Goal: Download file/media

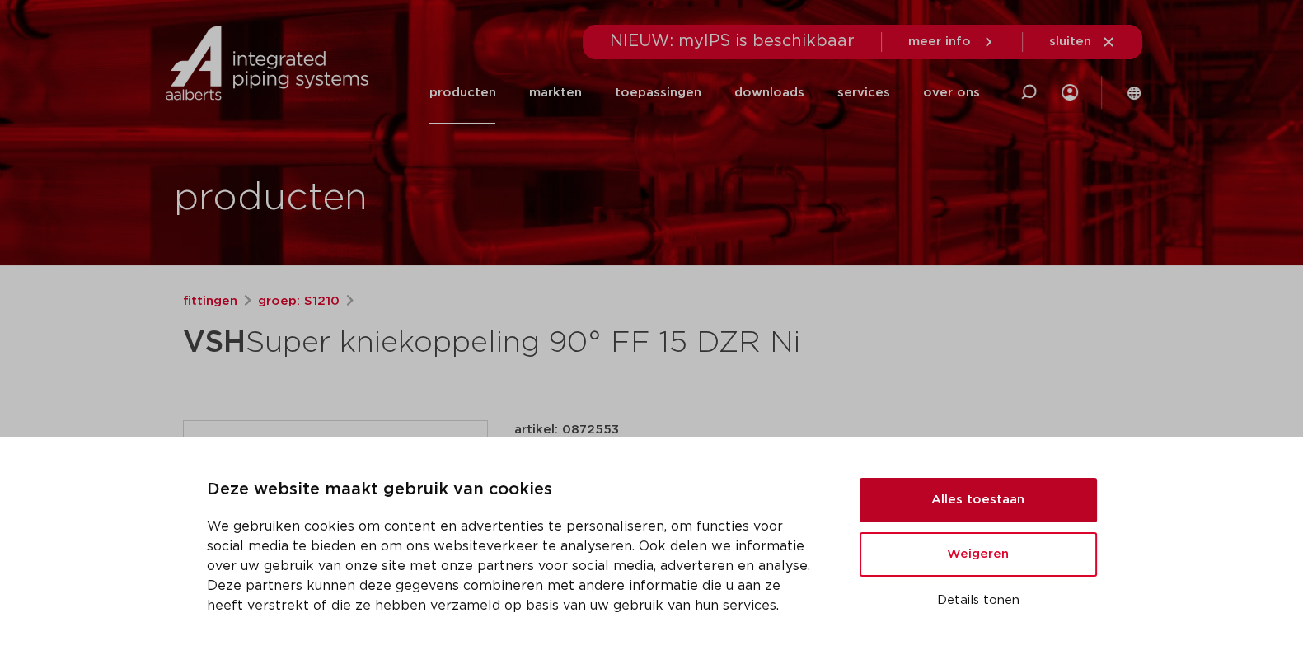
click at [945, 518] on button "Alles toestaan" at bounding box center [978, 500] width 237 height 45
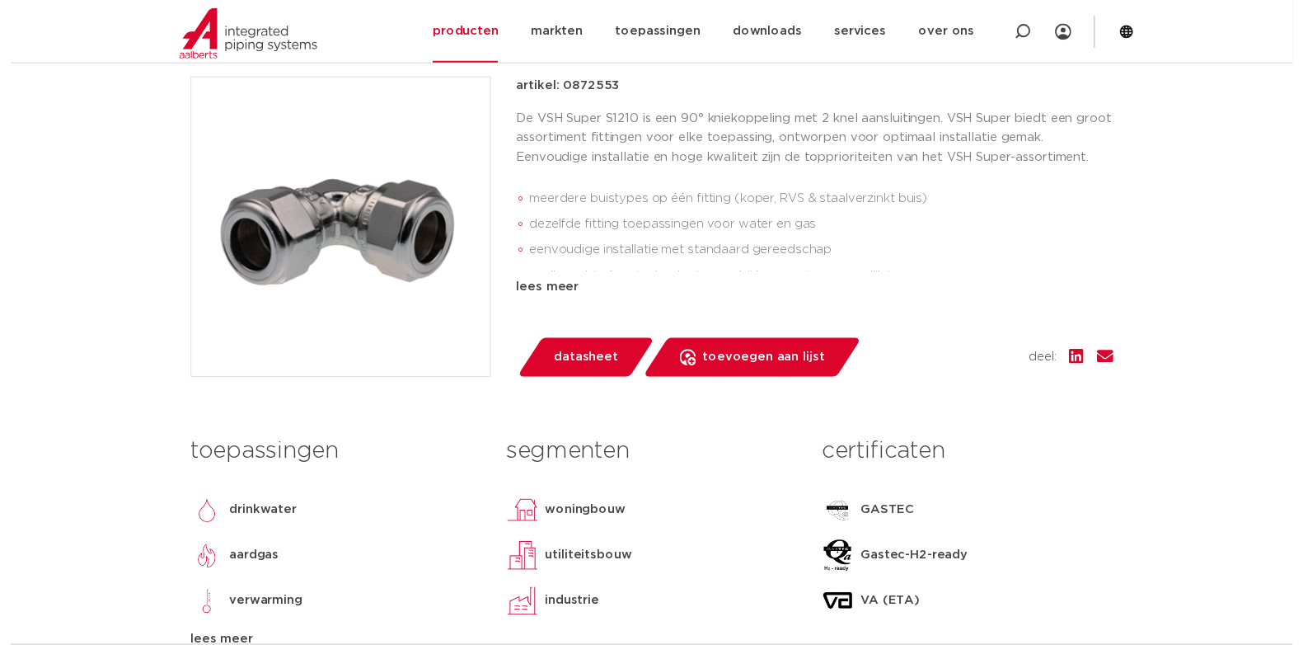
scroll to position [457, 0]
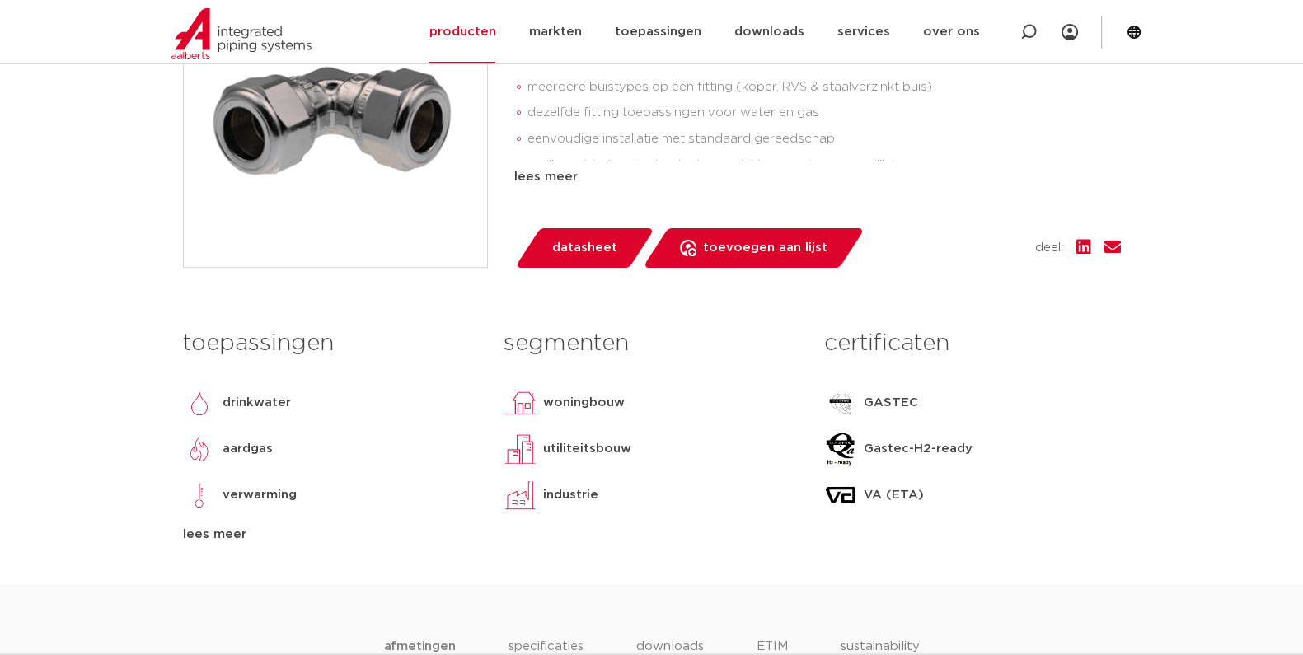
click at [612, 261] on span "datasheet" at bounding box center [584, 248] width 65 height 26
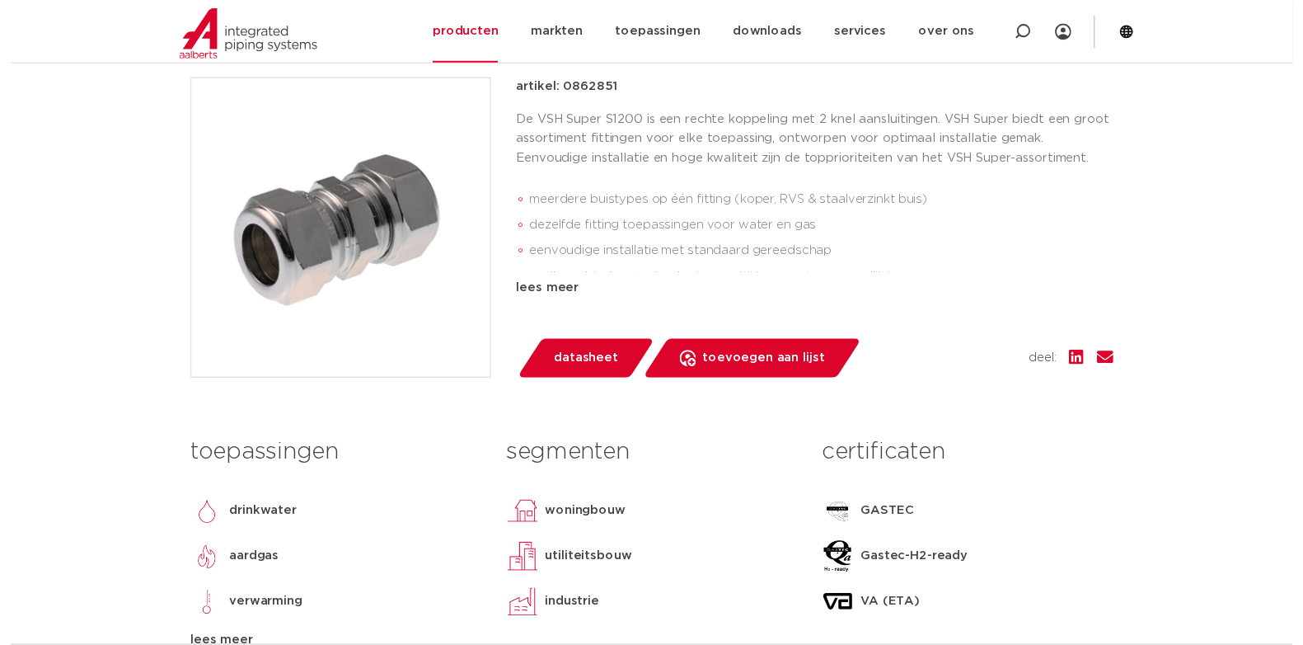
scroll to position [343, 0]
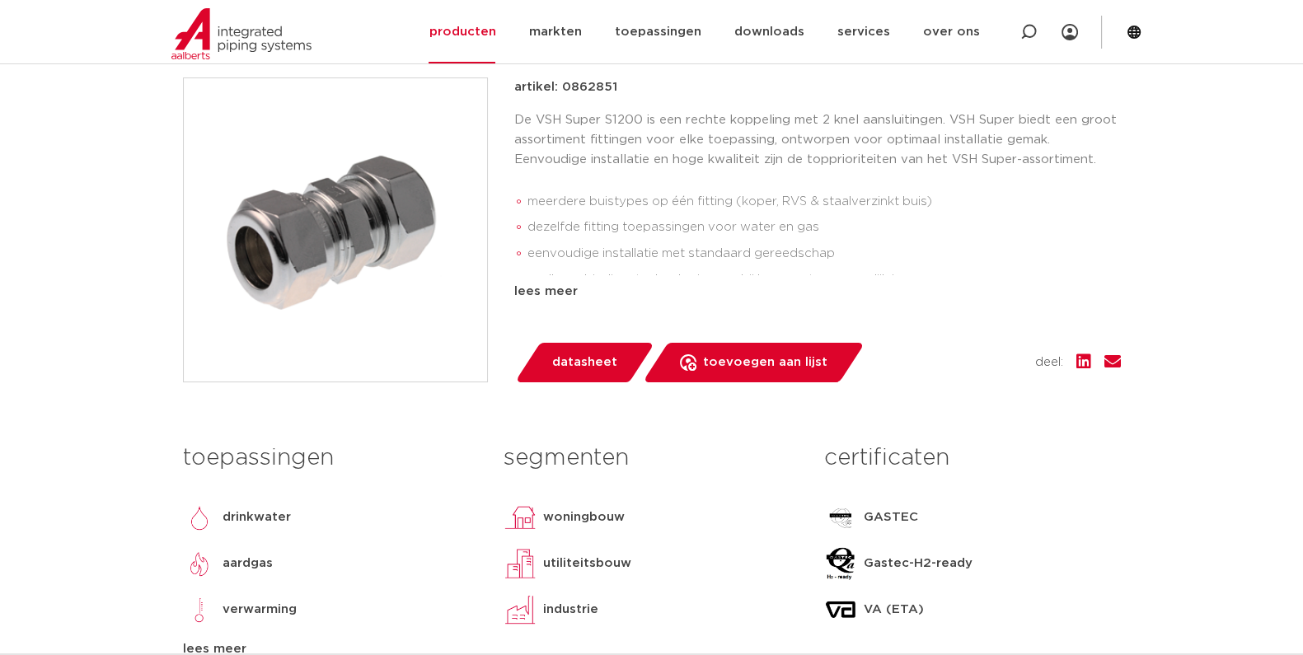
click at [556, 375] on span "datasheet" at bounding box center [584, 362] width 65 height 26
